Goal: Transaction & Acquisition: Purchase product/service

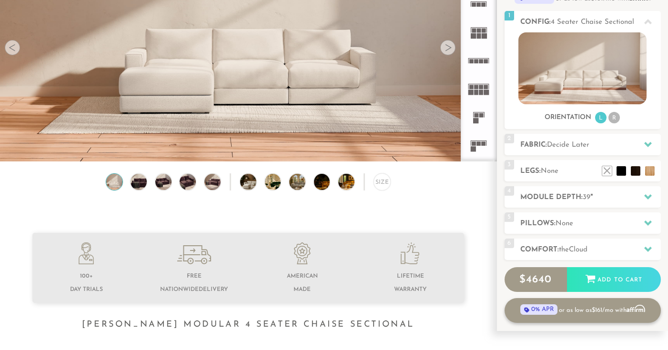
scroll to position [125, 0]
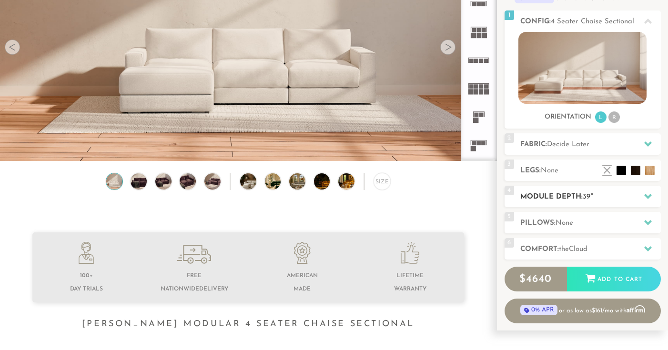
click at [571, 197] on h2 "Module Depth: 39 "" at bounding box center [590, 196] width 141 height 11
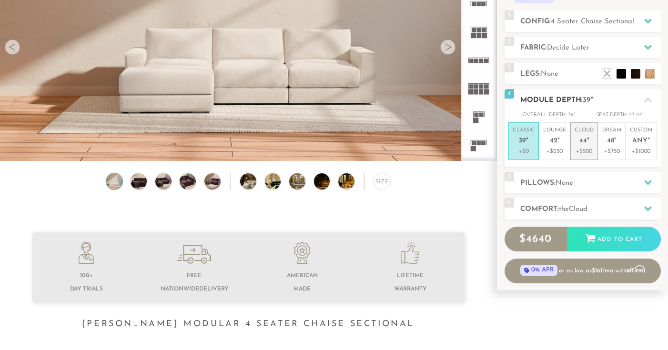
click at [588, 140] on em """ at bounding box center [588, 141] width 2 height 8
click at [523, 143] on span "39" at bounding box center [522, 141] width 7 height 8
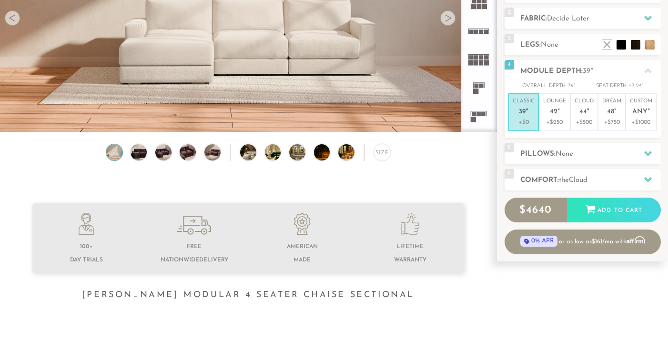
scroll to position [158, 0]
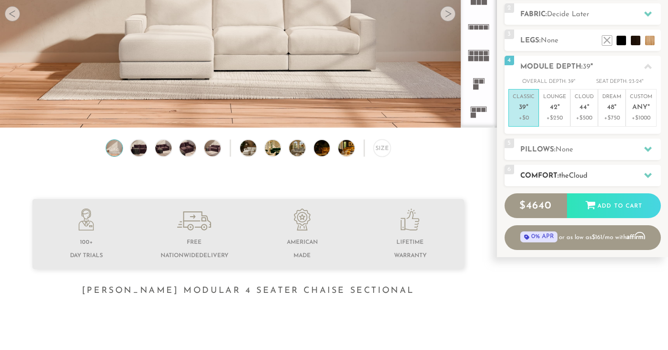
click at [541, 166] on div "6 Comfort: the Cloud soft" at bounding box center [582, 175] width 156 height 21
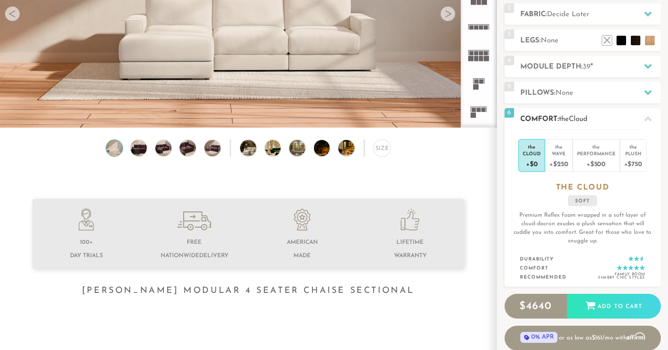
click at [504, 192] on div "the Cloud +$0 the Wave +$250 the Performance +$500 the Plush +$750 the CLOUD so…" at bounding box center [582, 209] width 156 height 158
click at [513, 209] on div "the Cloud +$0 the Wave +$250 the Performance +$500 the Plush +$750 the CLOUD so…" at bounding box center [582, 209] width 156 height 158
click at [634, 160] on div "+$750" at bounding box center [633, 164] width 18 height 14
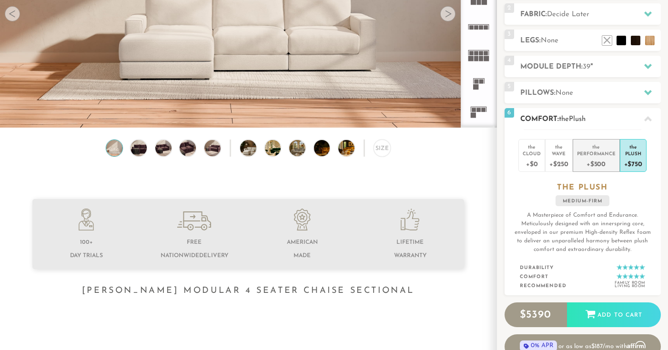
click at [610, 161] on div "+$500" at bounding box center [596, 164] width 39 height 14
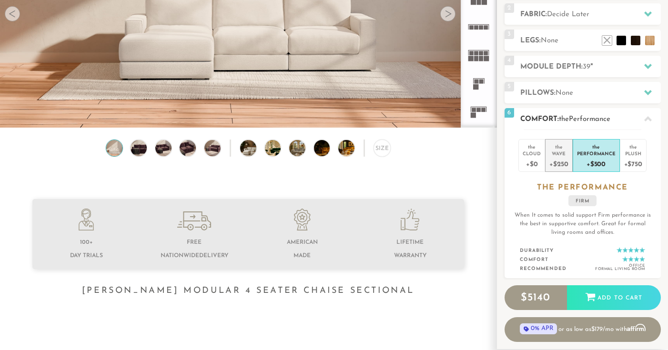
click at [564, 151] on div "Wave" at bounding box center [558, 153] width 19 height 7
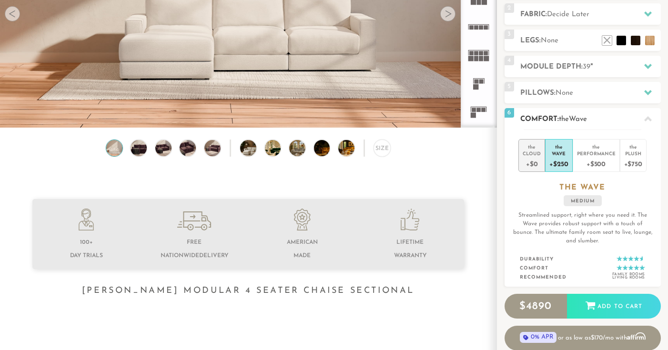
click at [539, 160] on div "+$0" at bounding box center [532, 164] width 18 height 14
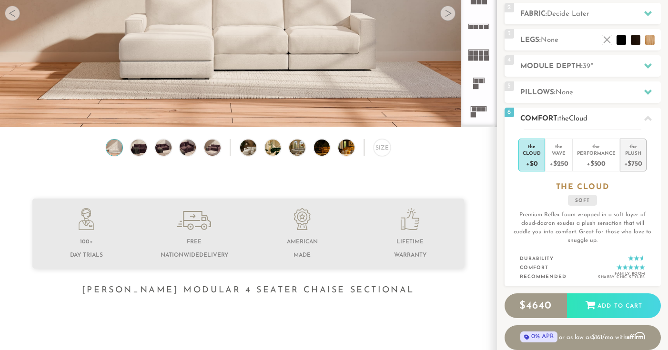
click at [630, 154] on div "Plush" at bounding box center [633, 153] width 18 height 7
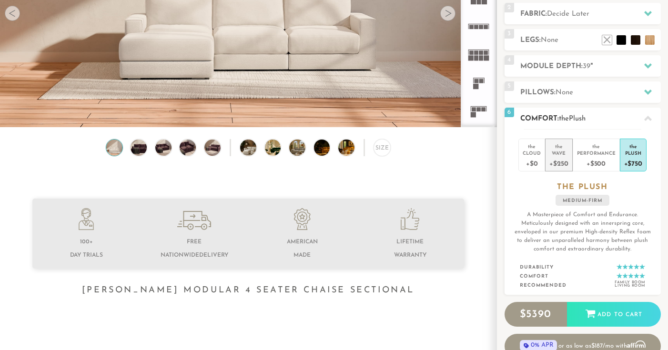
click at [558, 154] on div "Wave" at bounding box center [558, 153] width 19 height 7
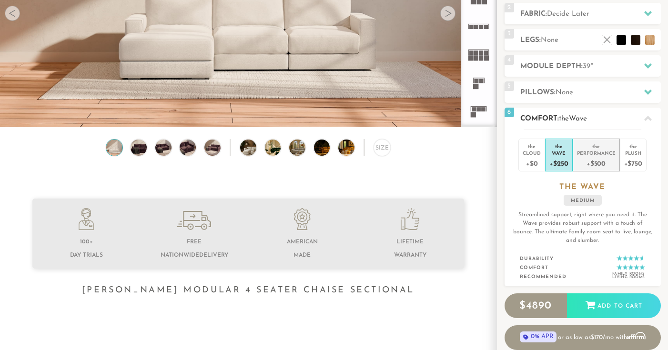
click at [583, 150] on div "Performance" at bounding box center [596, 153] width 39 height 7
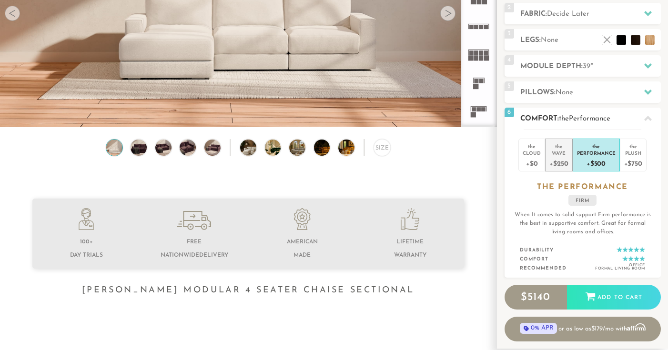
click at [562, 154] on div "Wave" at bounding box center [558, 153] width 19 height 7
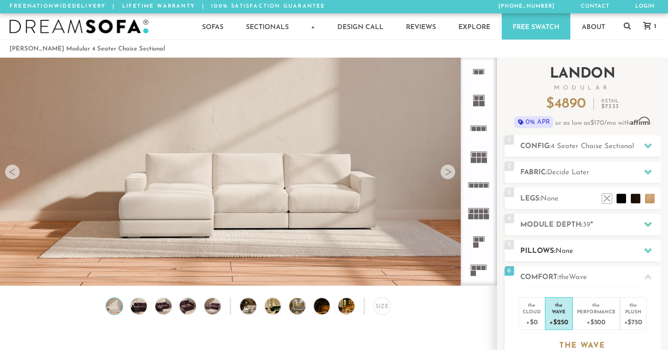
scroll to position [0, 0]
click at [477, 103] on rect at bounding box center [475, 103] width 5 height 5
click at [475, 152] on icon at bounding box center [478, 156] width 28 height 28
click at [475, 188] on icon at bounding box center [478, 185] width 28 height 28
click at [442, 172] on div at bounding box center [447, 171] width 15 height 15
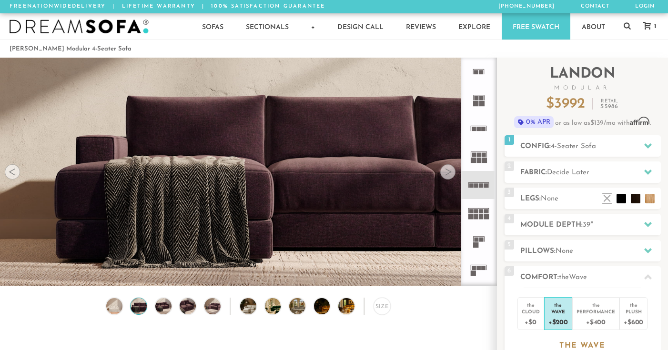
click at [444, 171] on div at bounding box center [447, 171] width 15 height 15
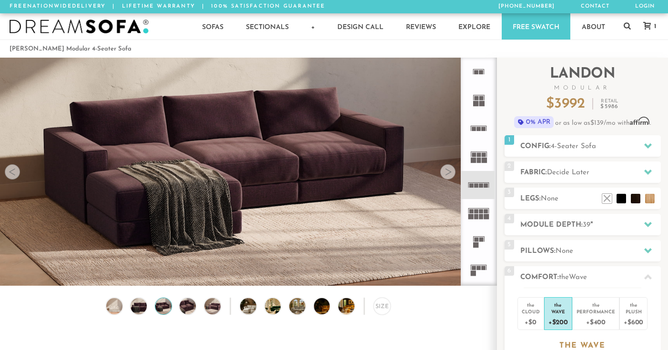
click at [444, 171] on div at bounding box center [447, 171] width 15 height 15
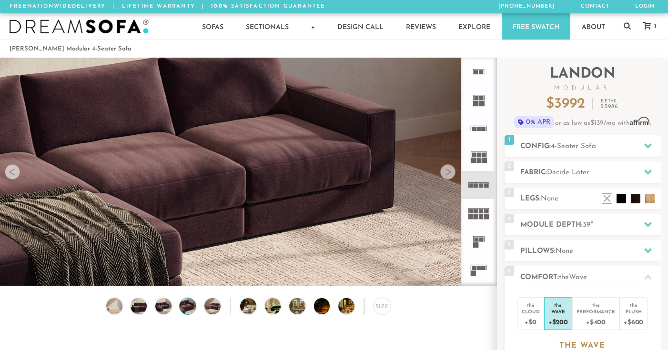
click at [444, 171] on div at bounding box center [447, 171] width 15 height 15
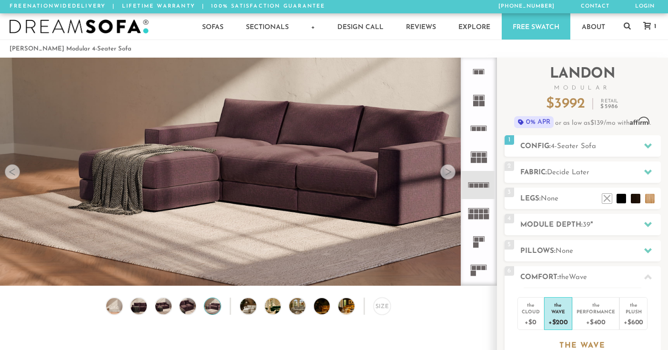
click at [444, 171] on div at bounding box center [447, 171] width 15 height 15
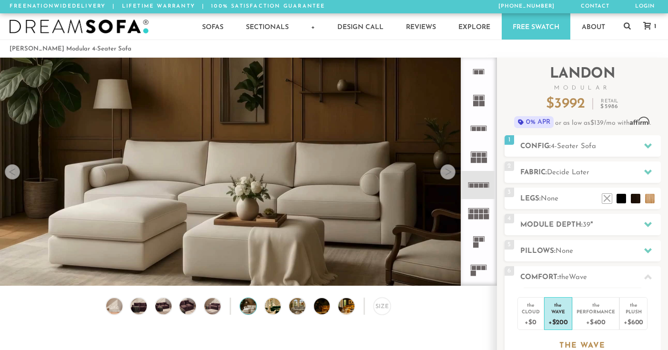
click at [444, 171] on div at bounding box center [447, 171] width 15 height 15
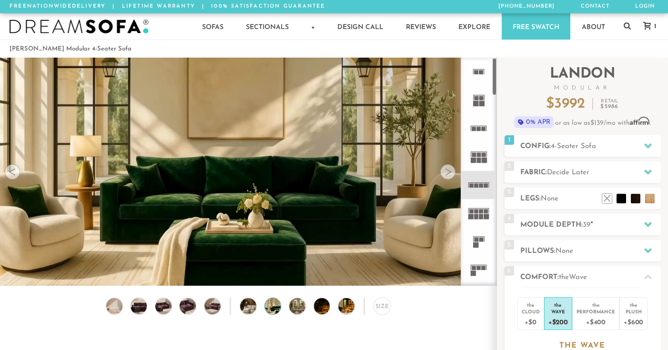
click at [477, 74] on rect at bounding box center [476, 72] width 4 height 4
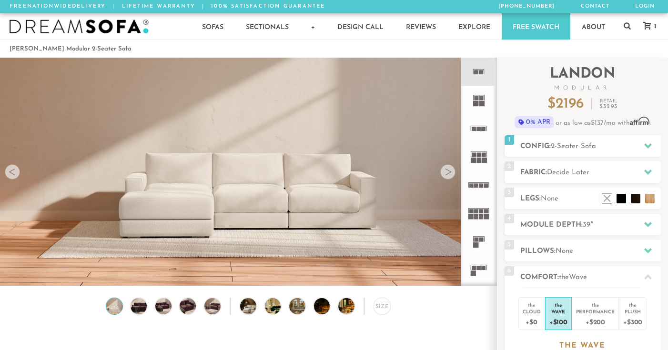
click at [481, 112] on icon at bounding box center [478, 100] width 28 height 28
click at [479, 102] on rect at bounding box center [481, 103] width 5 height 5
click at [476, 271] on icon at bounding box center [478, 270] width 28 height 28
